Goal: Information Seeking & Learning: Check status

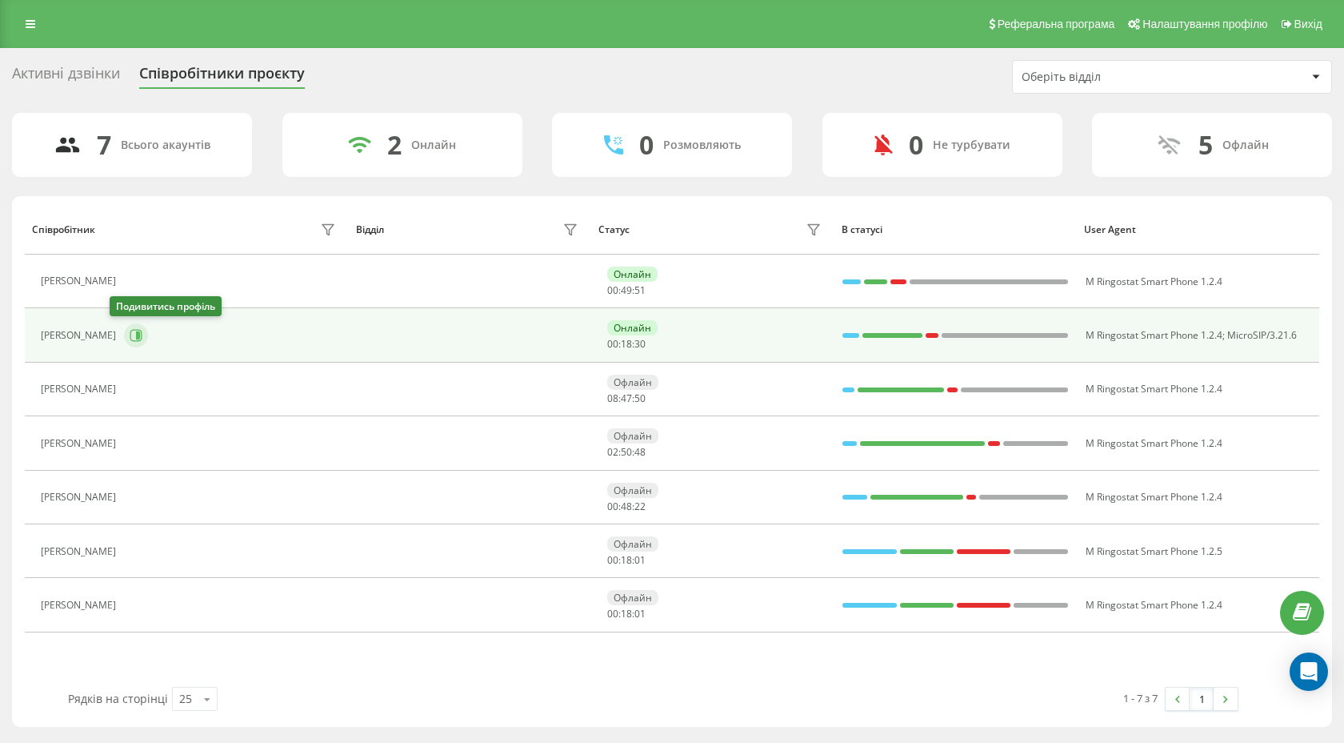
click at [130, 330] on icon at bounding box center [136, 336] width 12 height 12
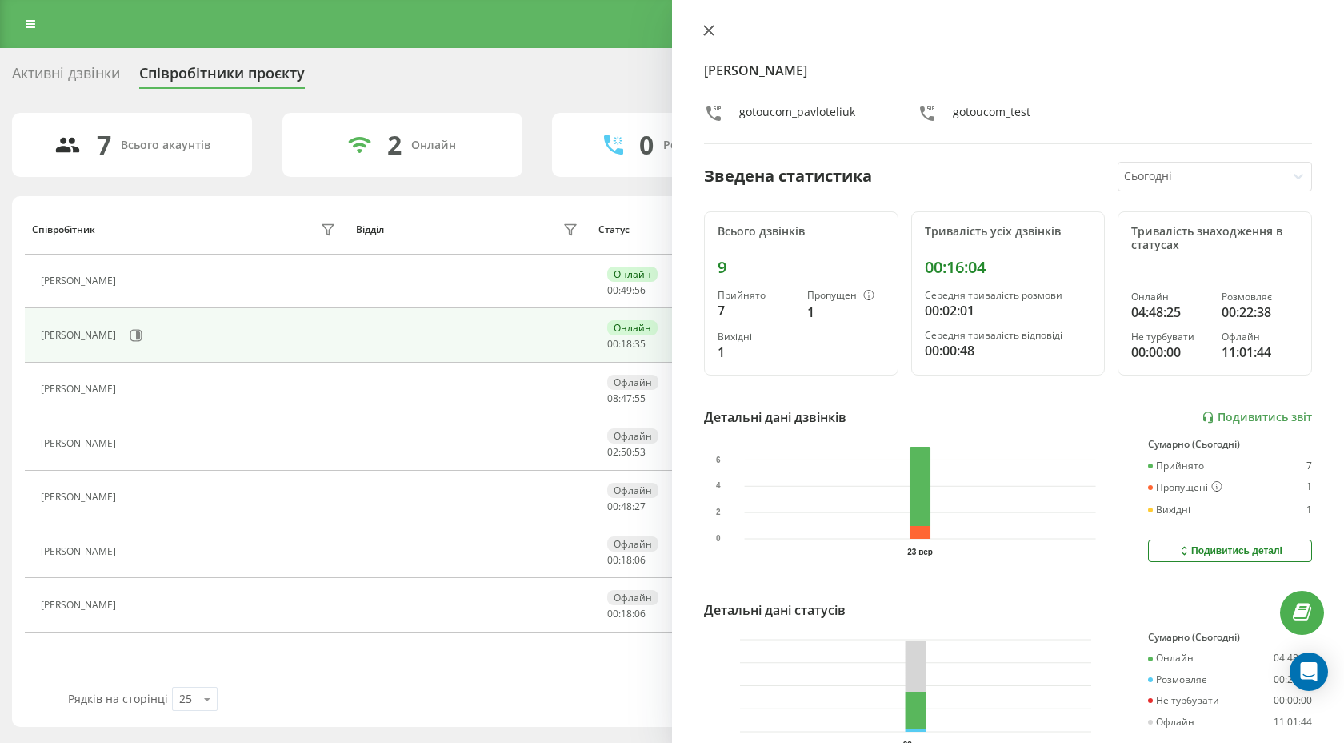
click at [706, 28] on icon at bounding box center [709, 31] width 10 height 10
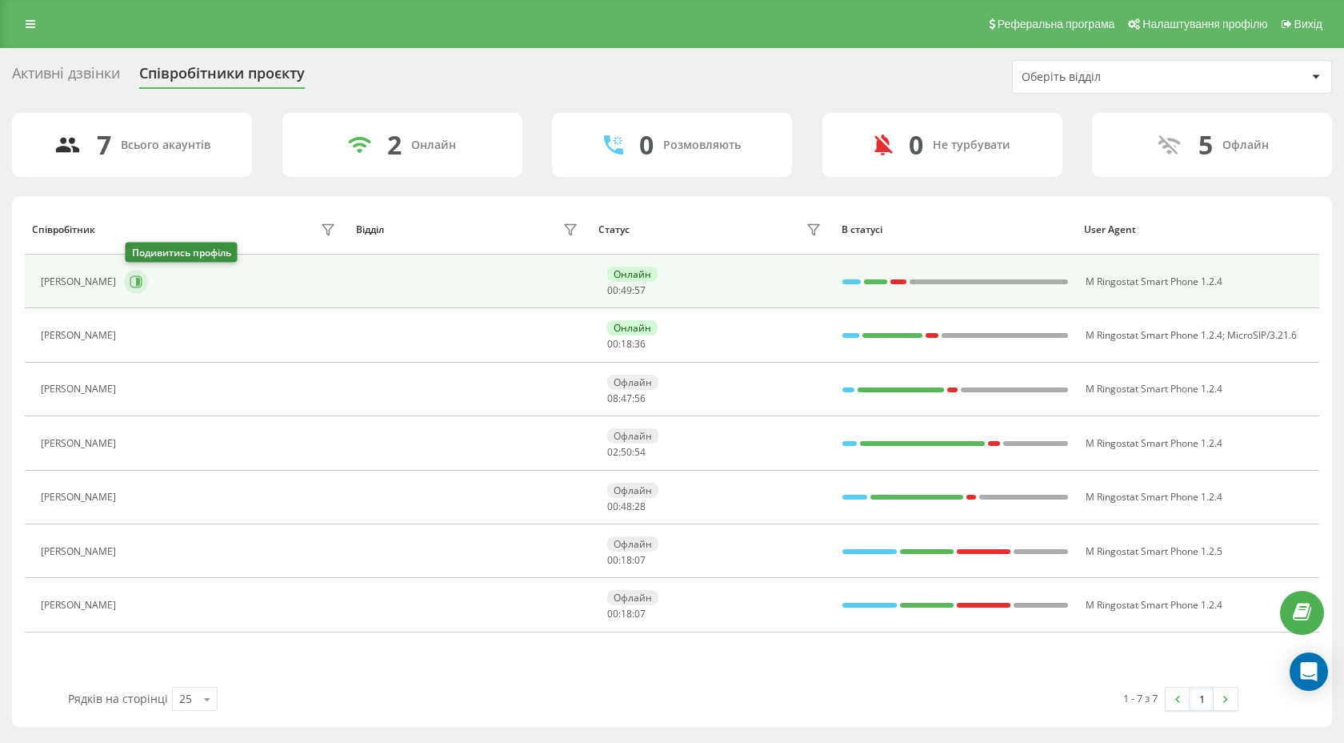
click at [138, 272] on button at bounding box center [136, 282] width 24 height 24
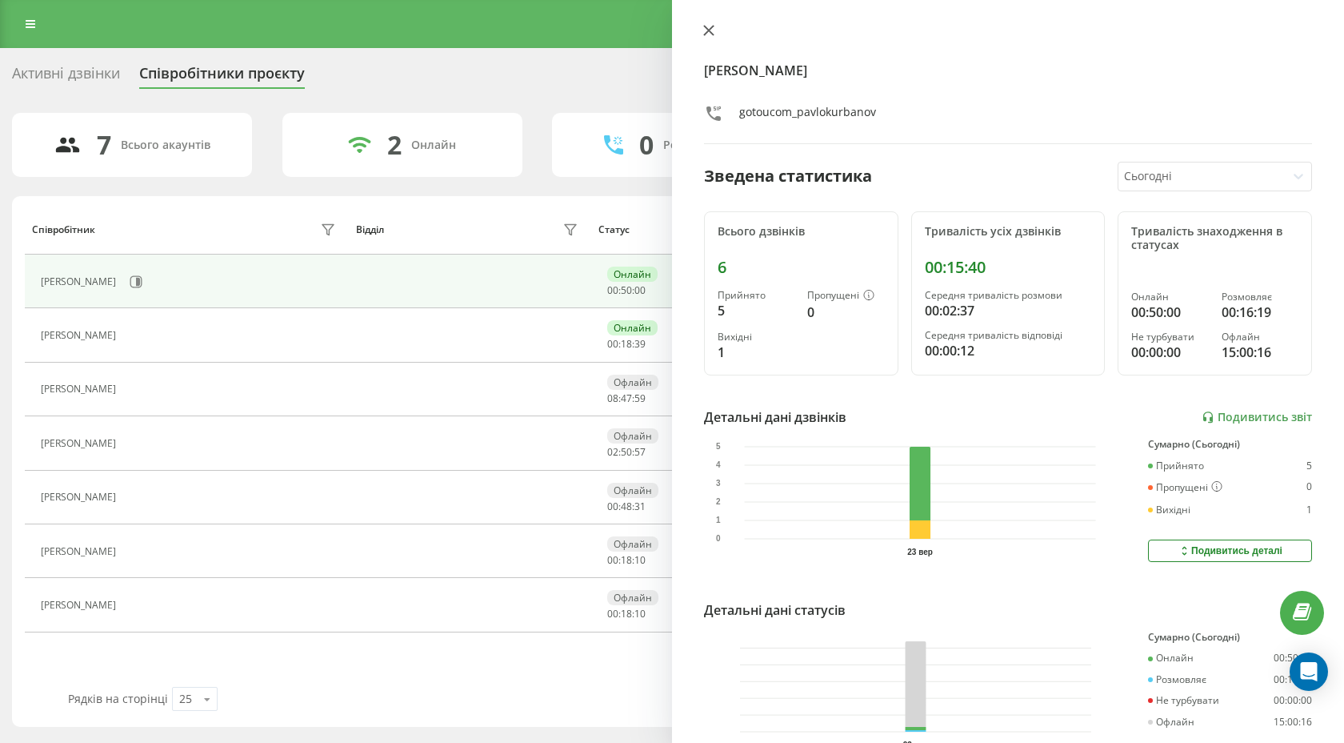
click at [709, 28] on icon at bounding box center [708, 30] width 11 height 11
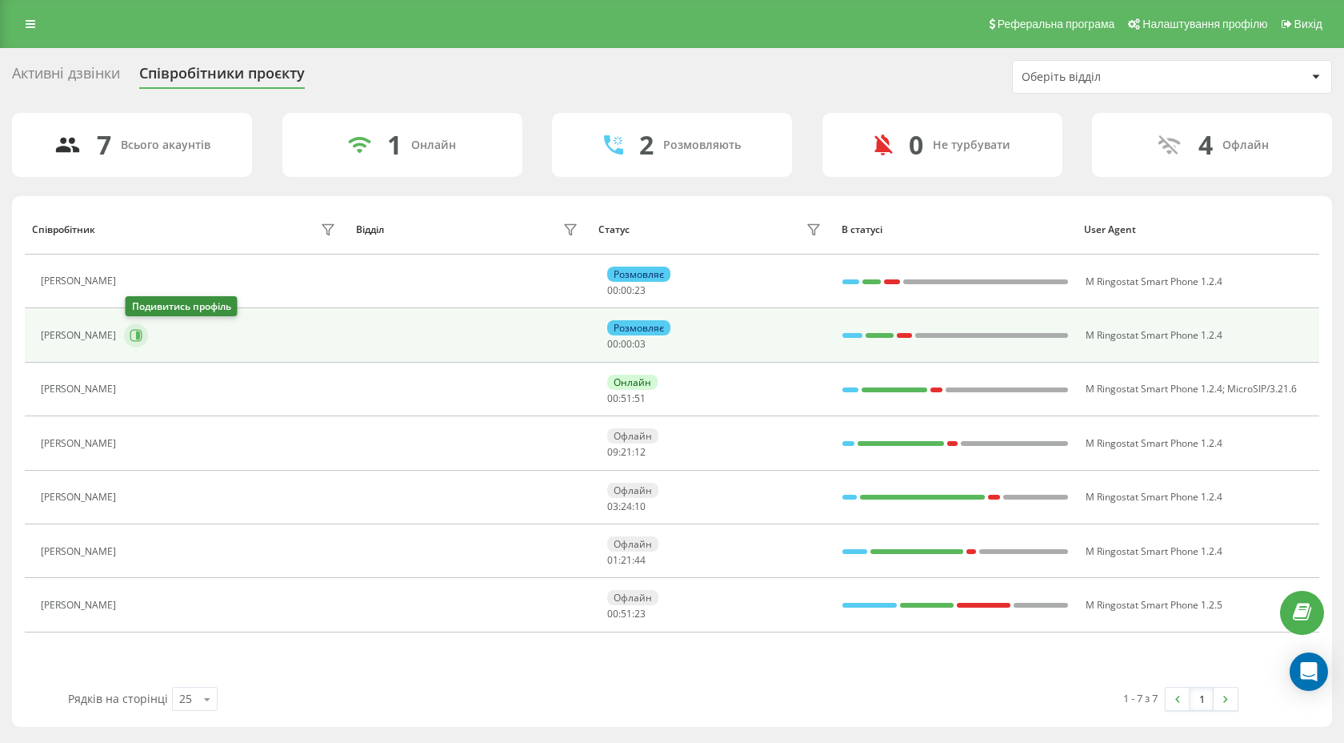
click at [138, 338] on icon at bounding box center [138, 335] width 4 height 8
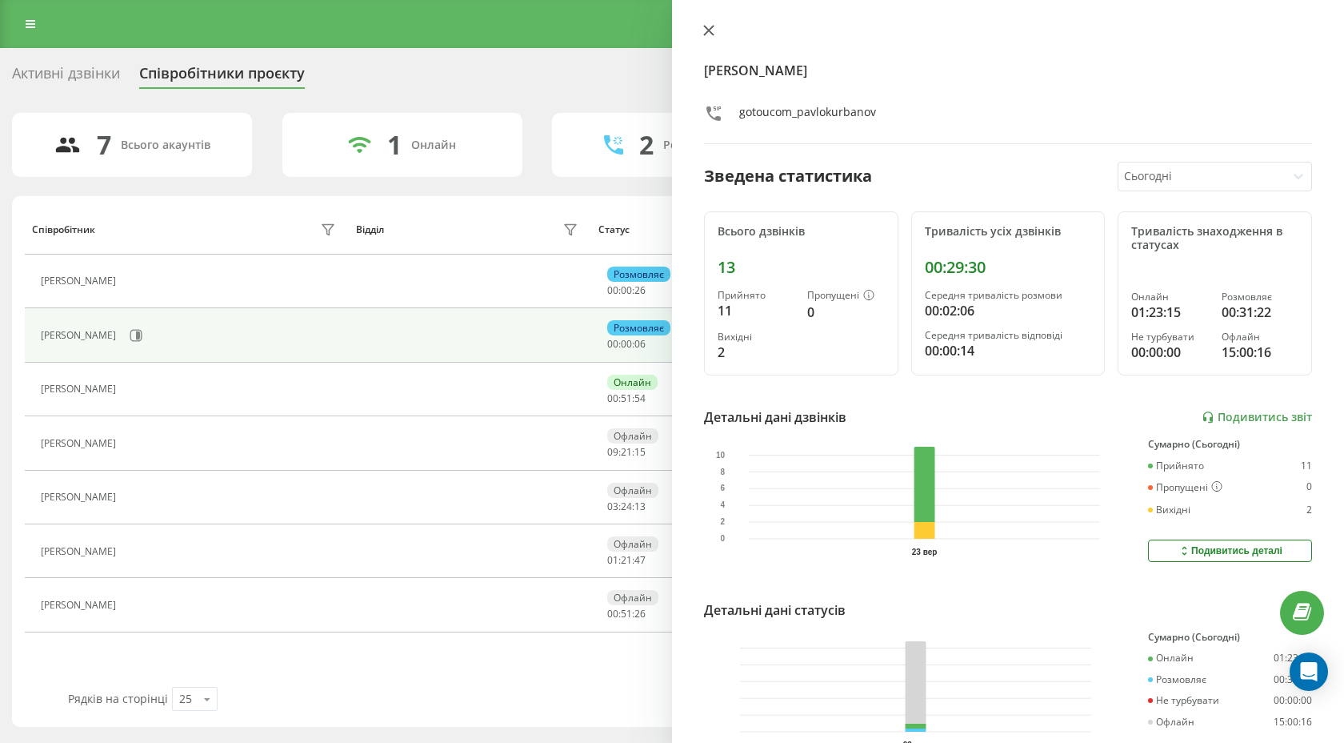
click at [708, 27] on icon at bounding box center [708, 30] width 11 height 11
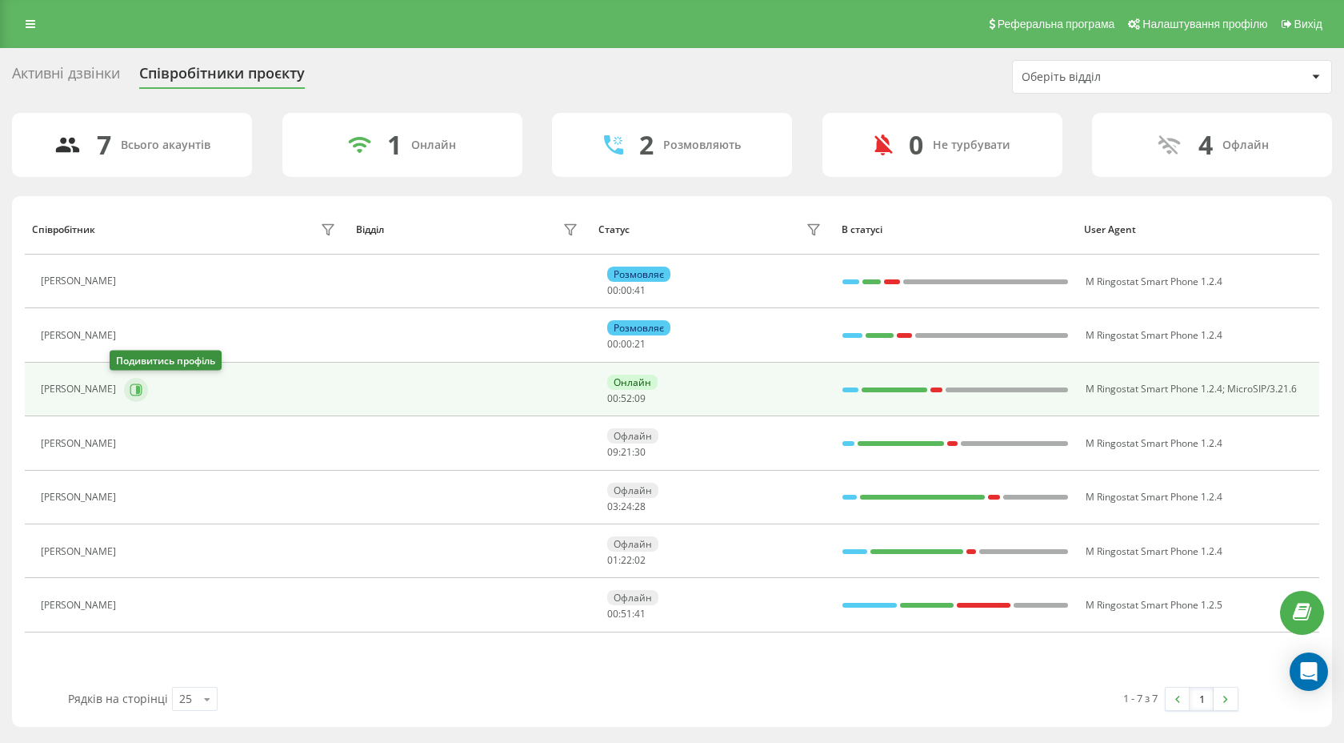
click at [136, 386] on icon at bounding box center [138, 389] width 4 height 8
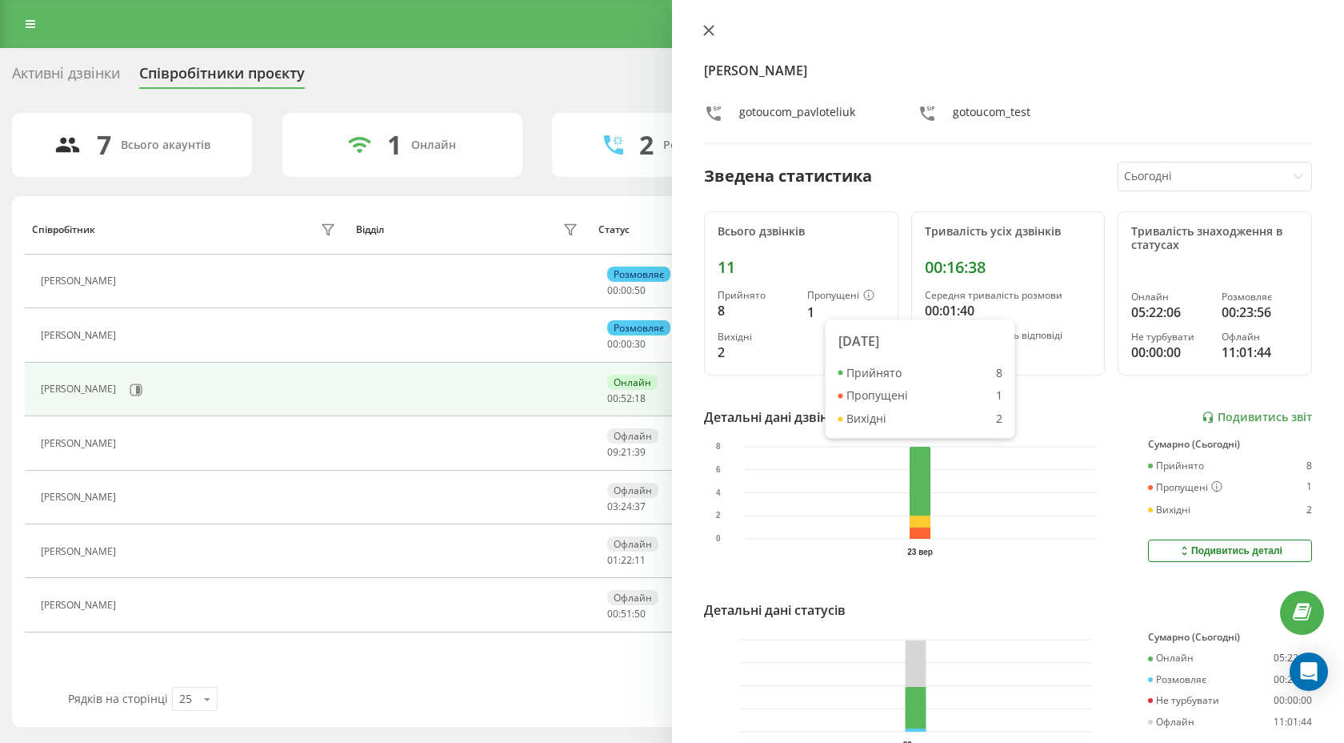
click at [707, 35] on icon at bounding box center [708, 30] width 11 height 11
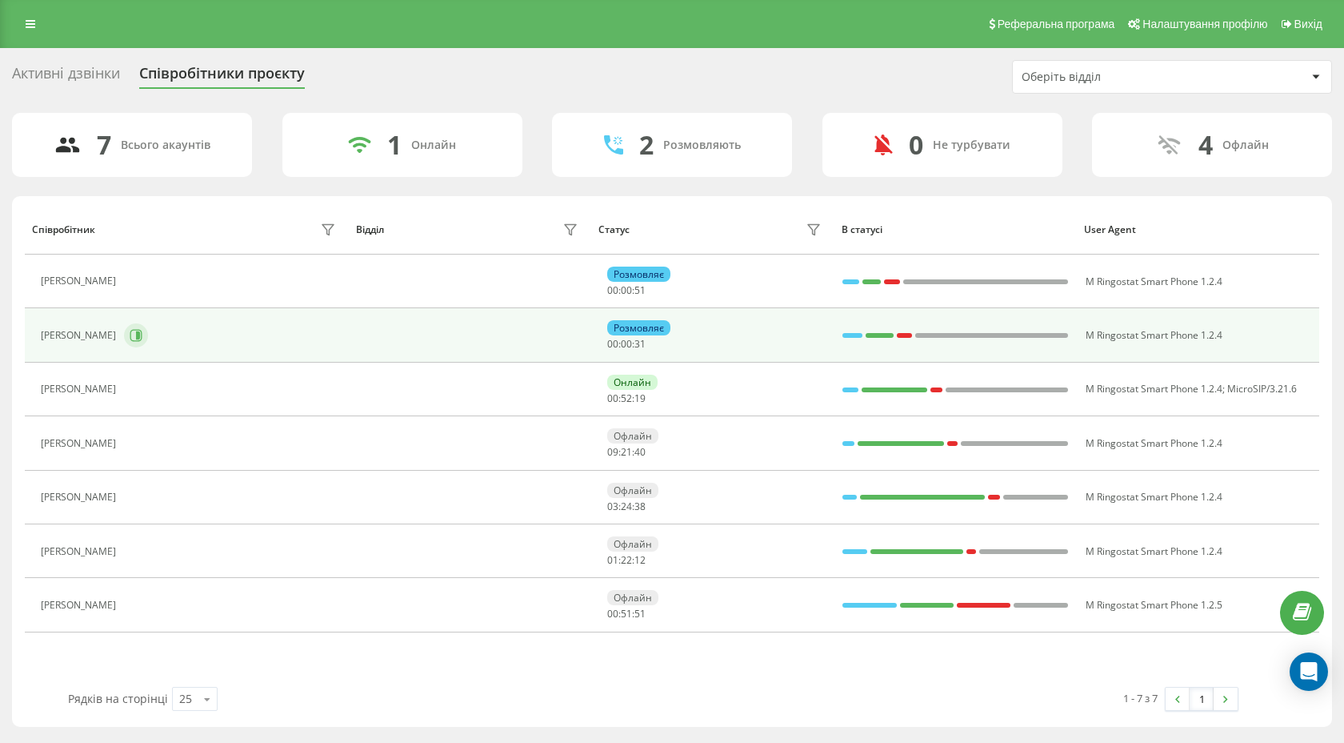
click at [142, 334] on icon at bounding box center [136, 335] width 13 height 13
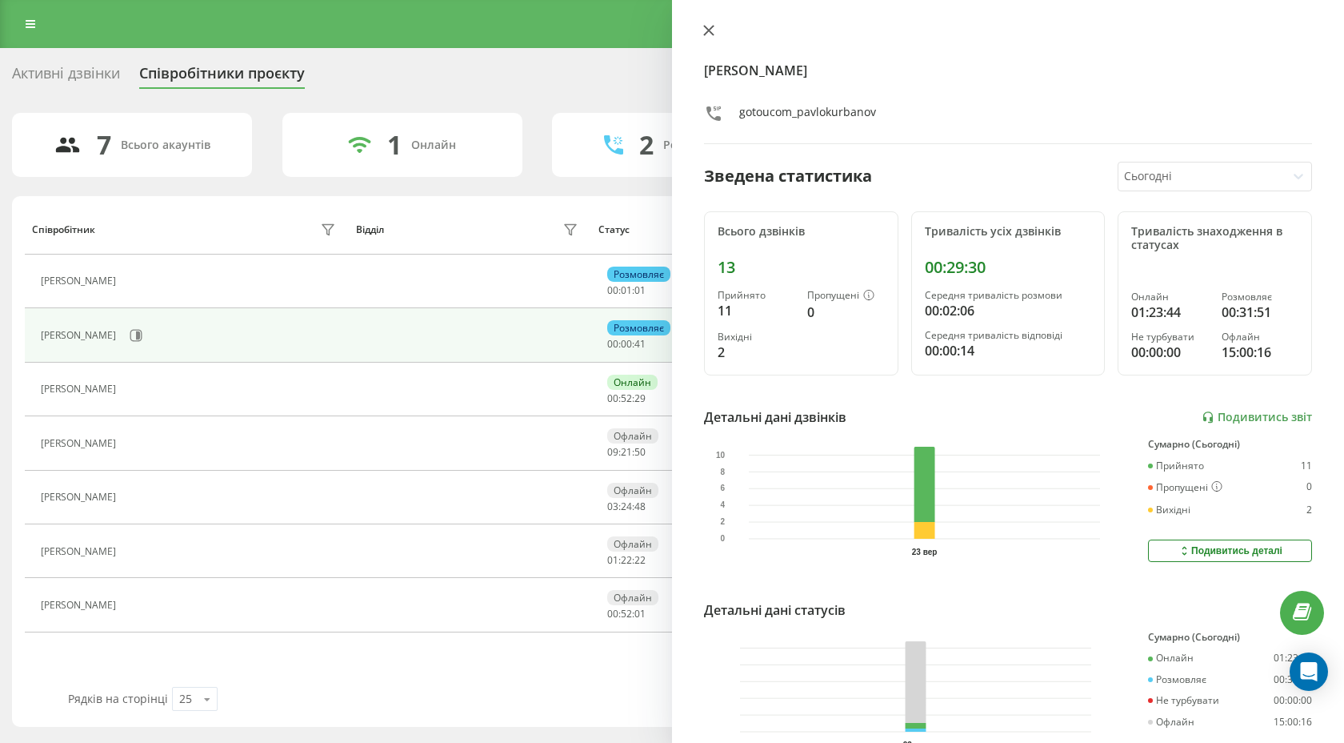
click at [701, 34] on button at bounding box center [708, 31] width 21 height 15
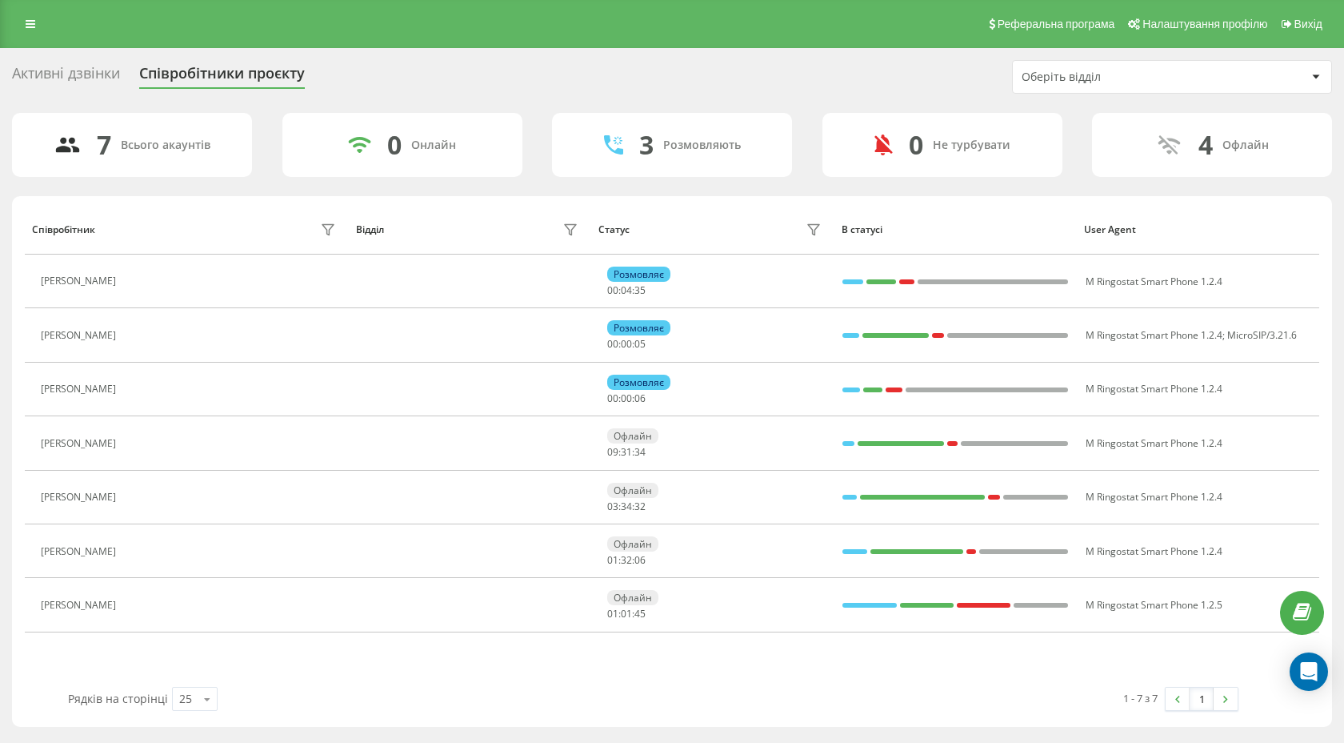
click at [266, 137] on div "7 Всього акаунтів 0 Онлайн 3 Розмовляють 0 Не турбувати 4 Офлайн" at bounding box center [672, 145] width 1320 height 64
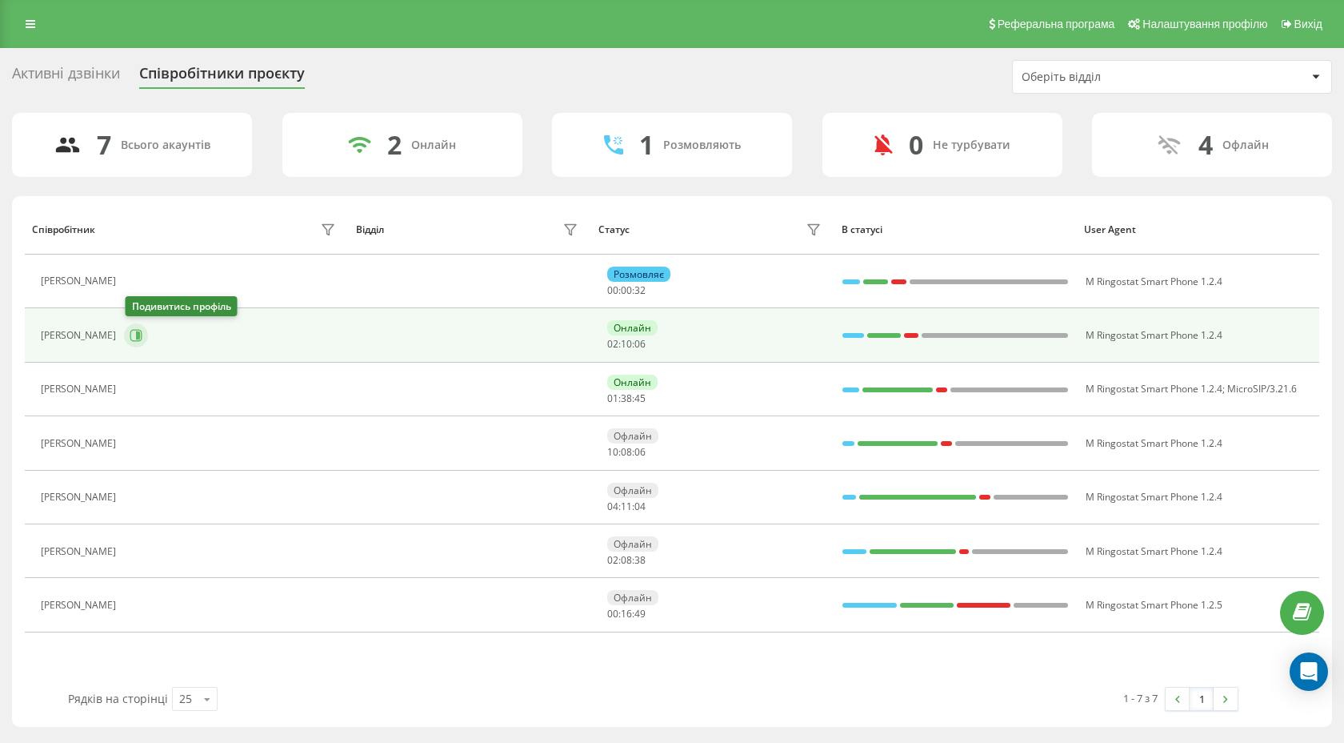
click at [131, 336] on icon at bounding box center [136, 336] width 12 height 12
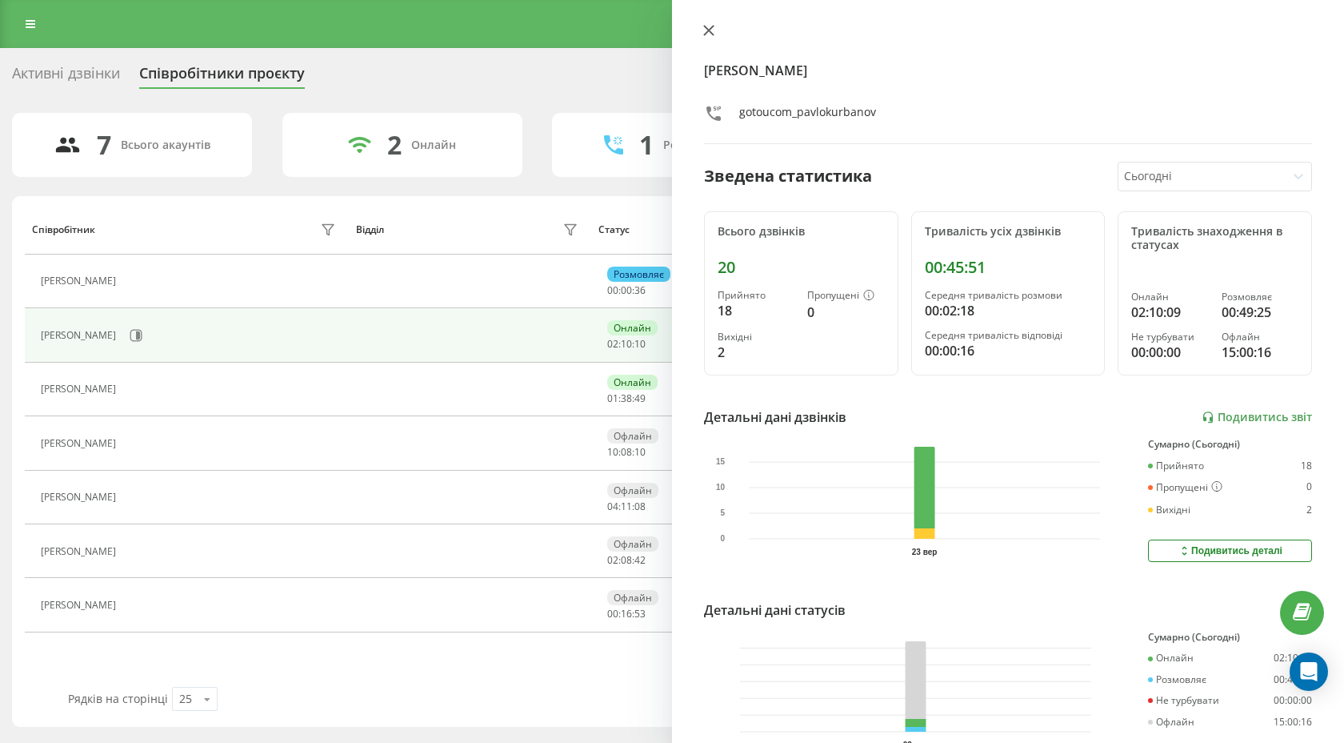
click at [716, 34] on button at bounding box center [708, 31] width 21 height 15
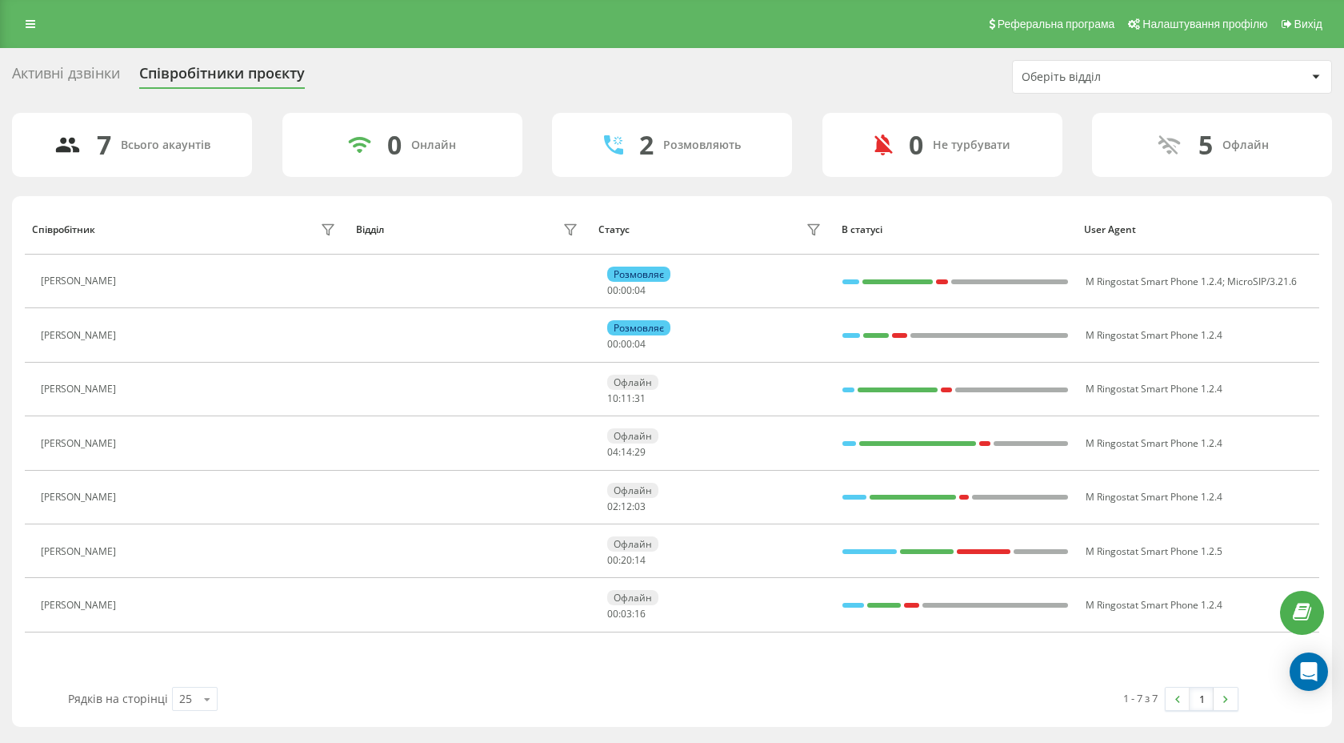
click at [542, 138] on div "7 Всього акаунтів 0 Онлайн 2 Розмовляють 0 Не турбувати 5 Офлайн" at bounding box center [672, 145] width 1320 height 64
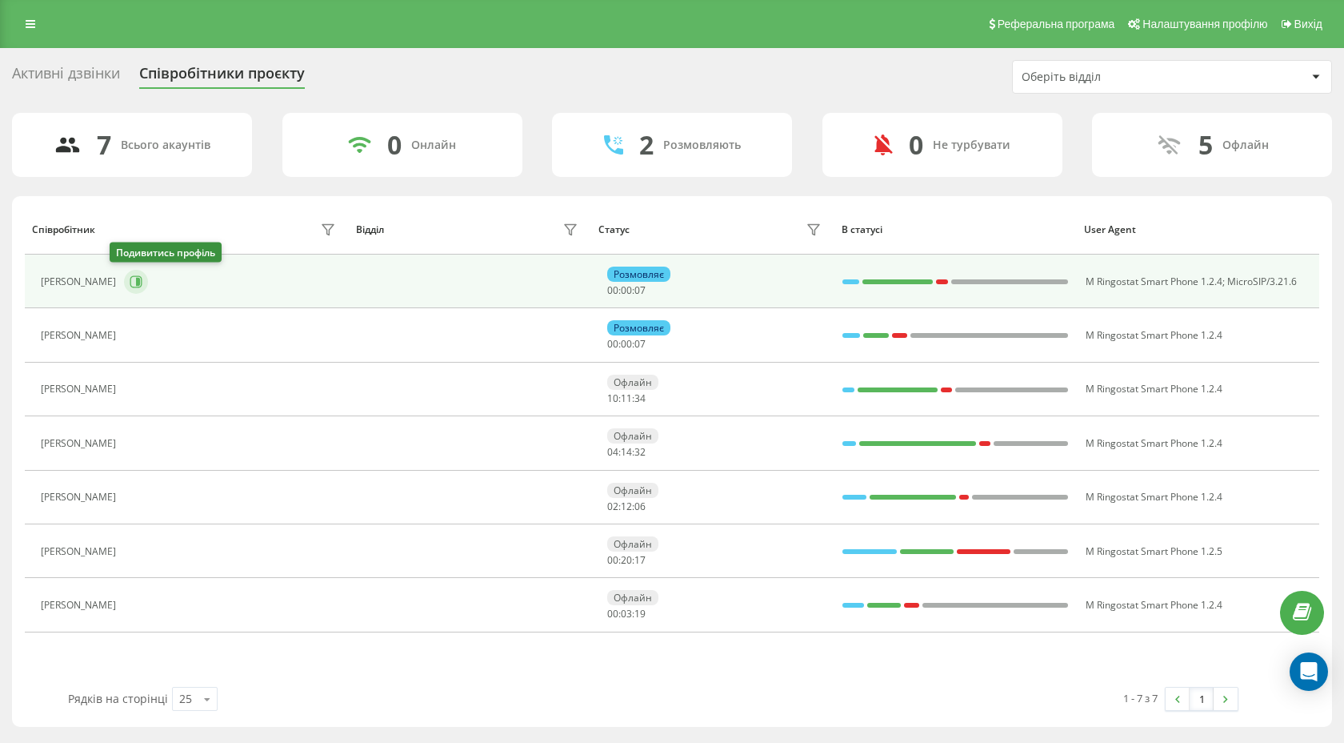
click at [130, 284] on icon at bounding box center [136, 281] width 13 height 13
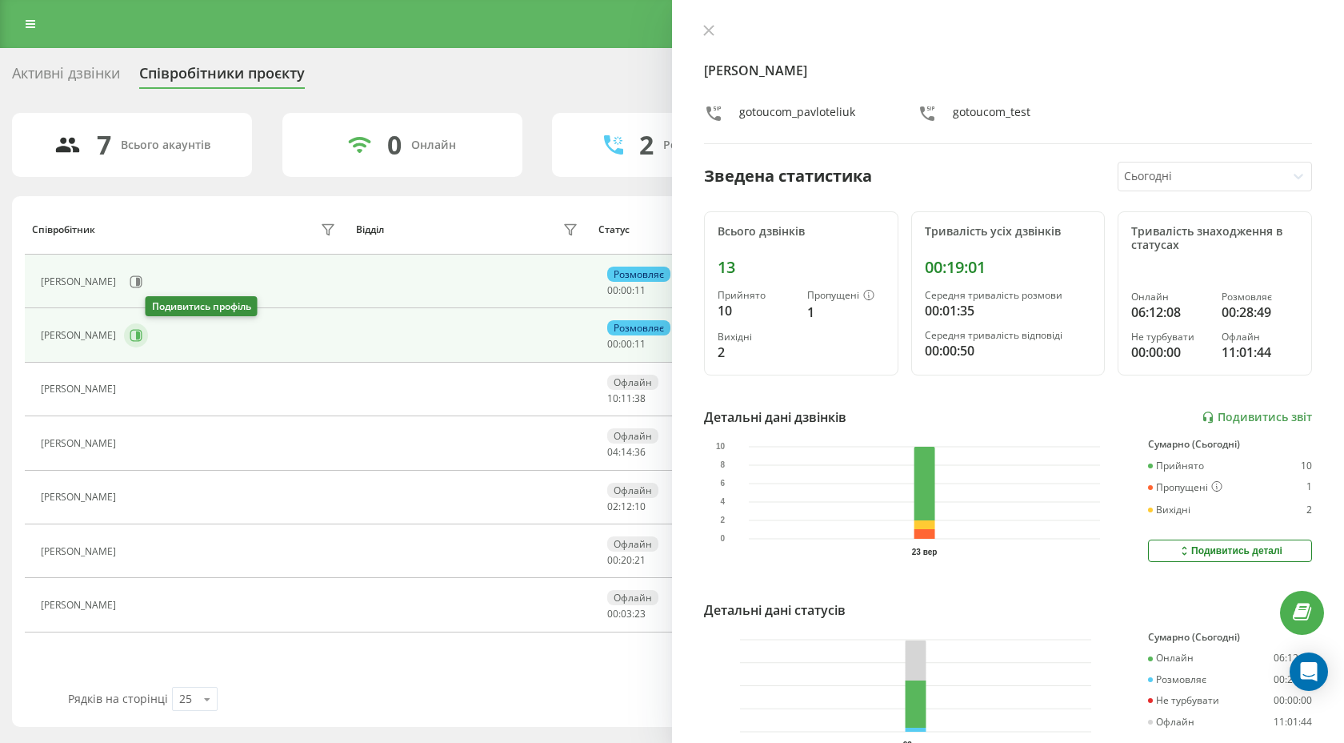
click at [148, 327] on button at bounding box center [136, 335] width 24 height 24
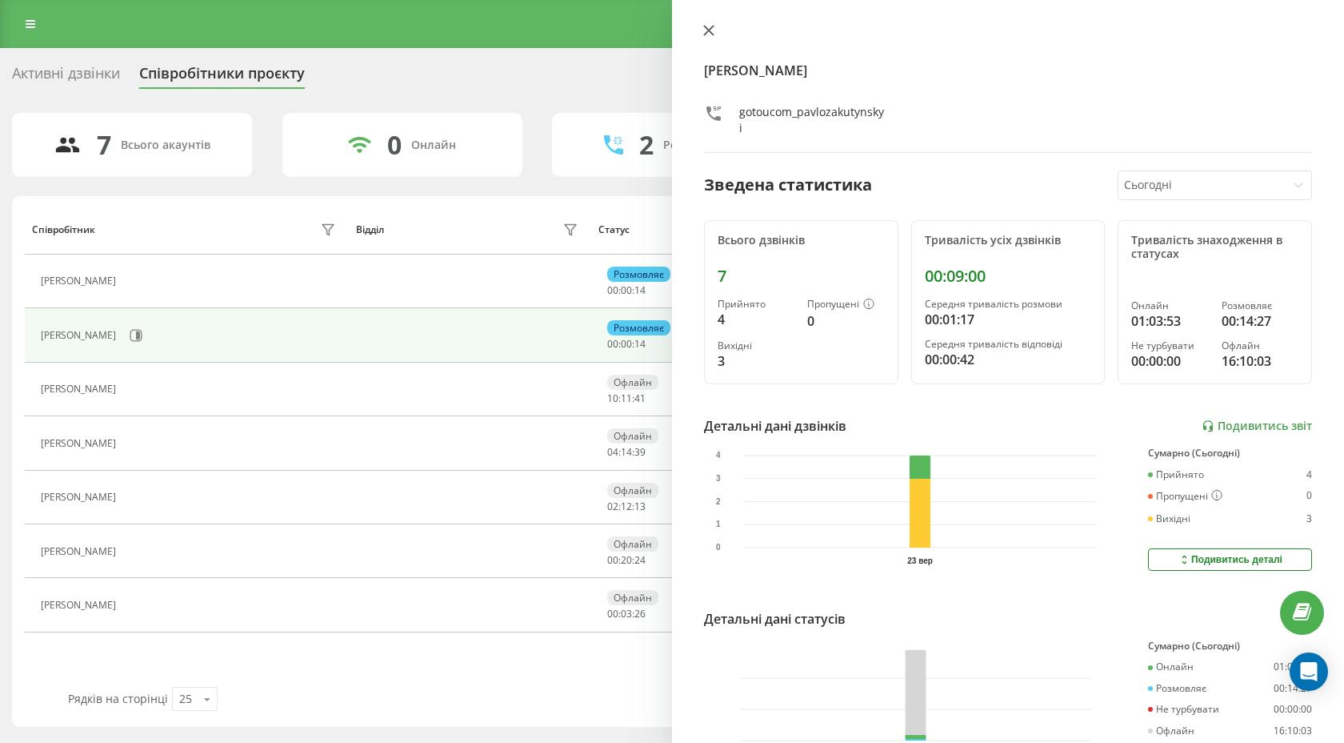
click at [718, 34] on button at bounding box center [708, 31] width 21 height 15
